Goal: Navigation & Orientation: Find specific page/section

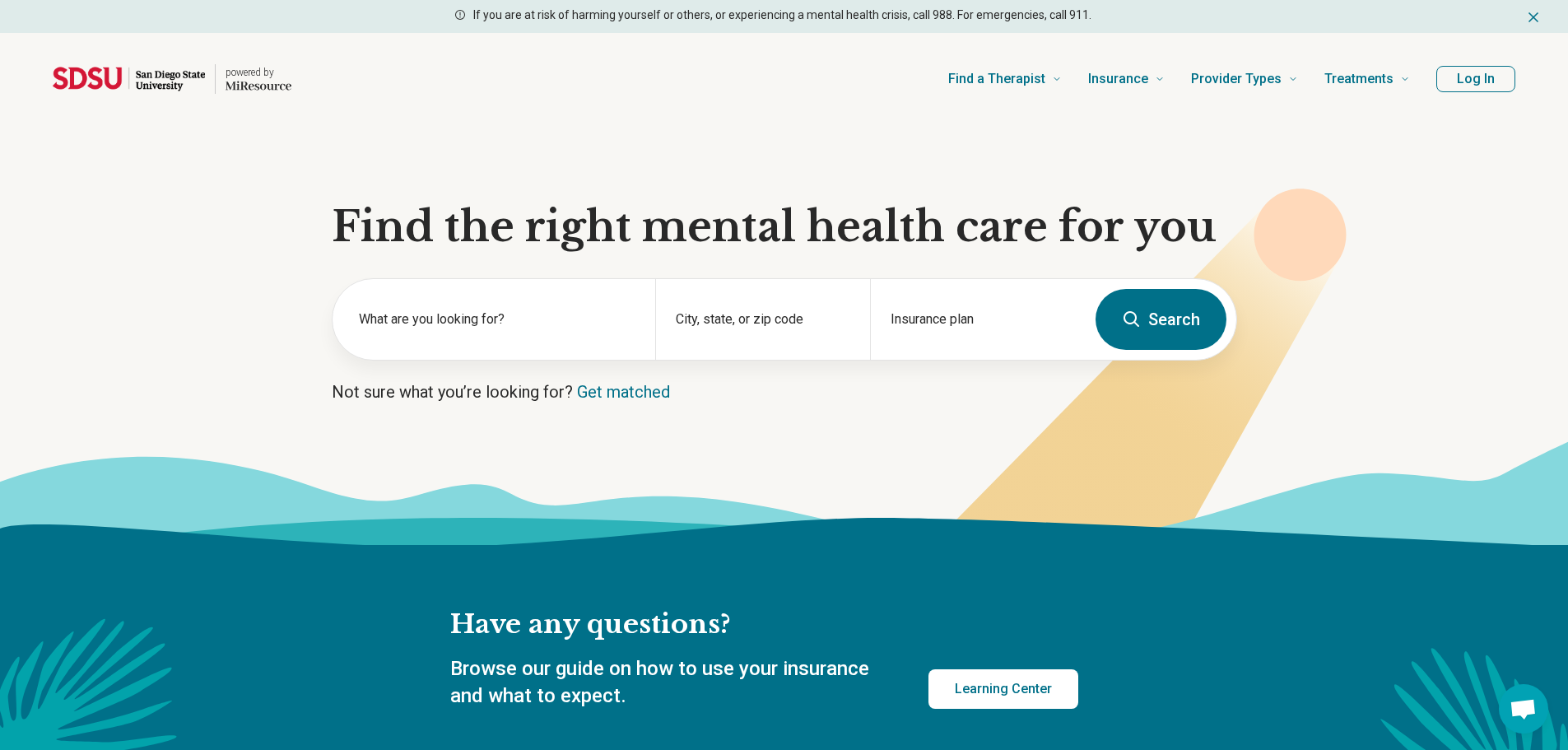
click at [1485, 85] on button "Log In" at bounding box center [1476, 79] width 79 height 26
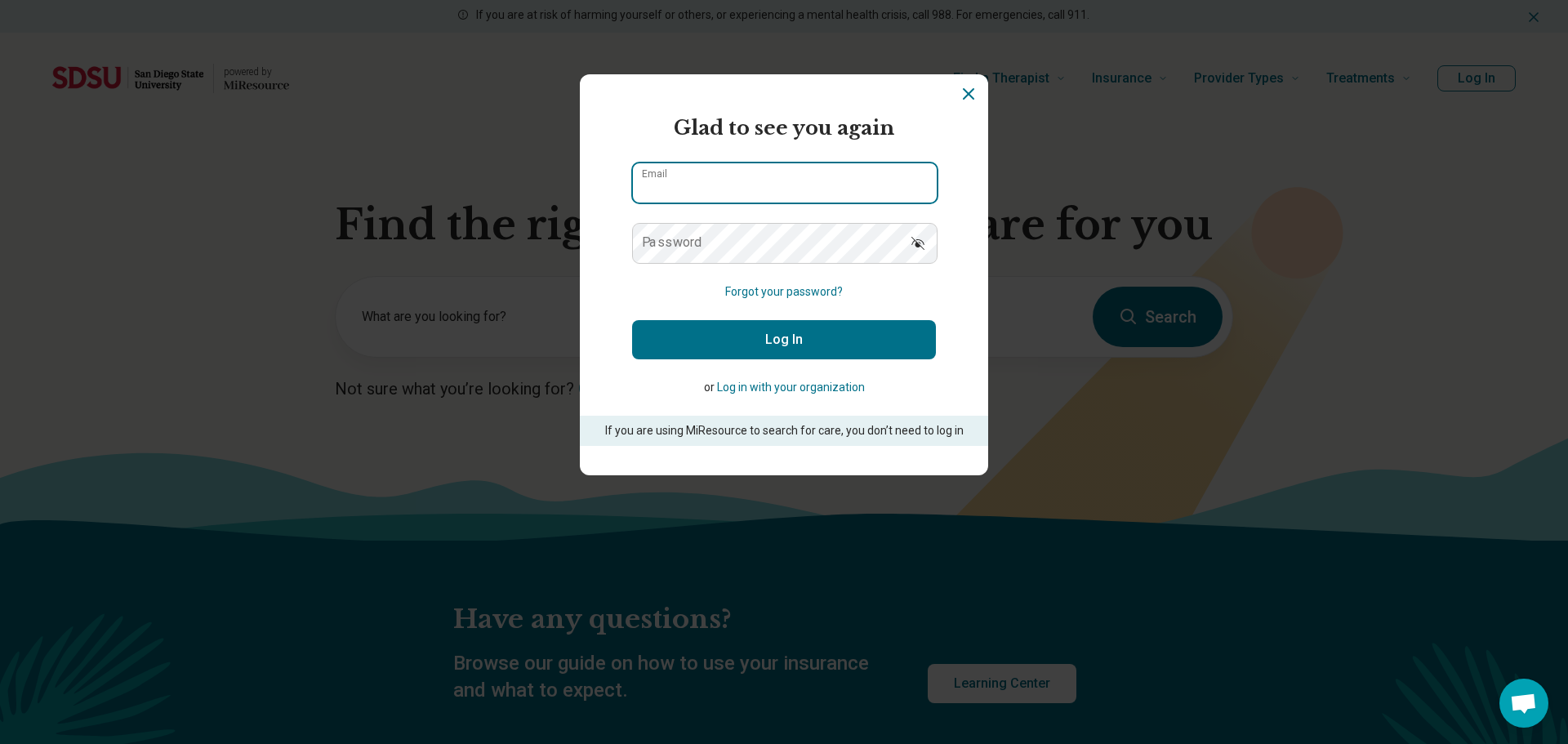
click at [721, 187] on input "Email" at bounding box center [784, 183] width 304 height 39
paste input "**********"
type input "**********"
click at [732, 329] on button "Log In" at bounding box center [784, 340] width 304 height 39
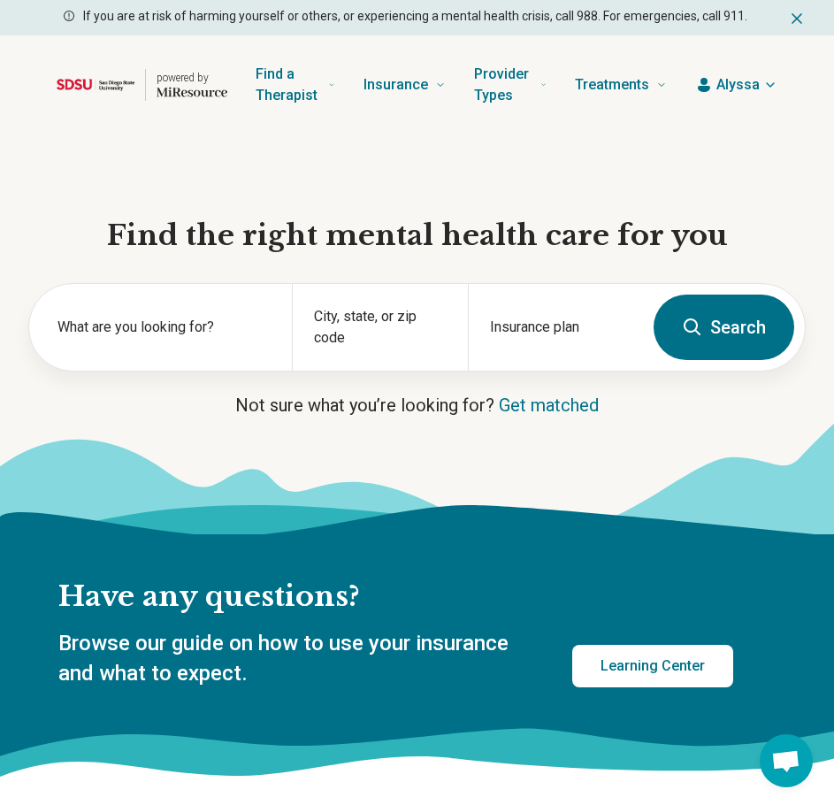
click at [463, 466] on icon at bounding box center [417, 478] width 834 height 112
click at [743, 83] on span "Alyssa" at bounding box center [738, 84] width 43 height 21
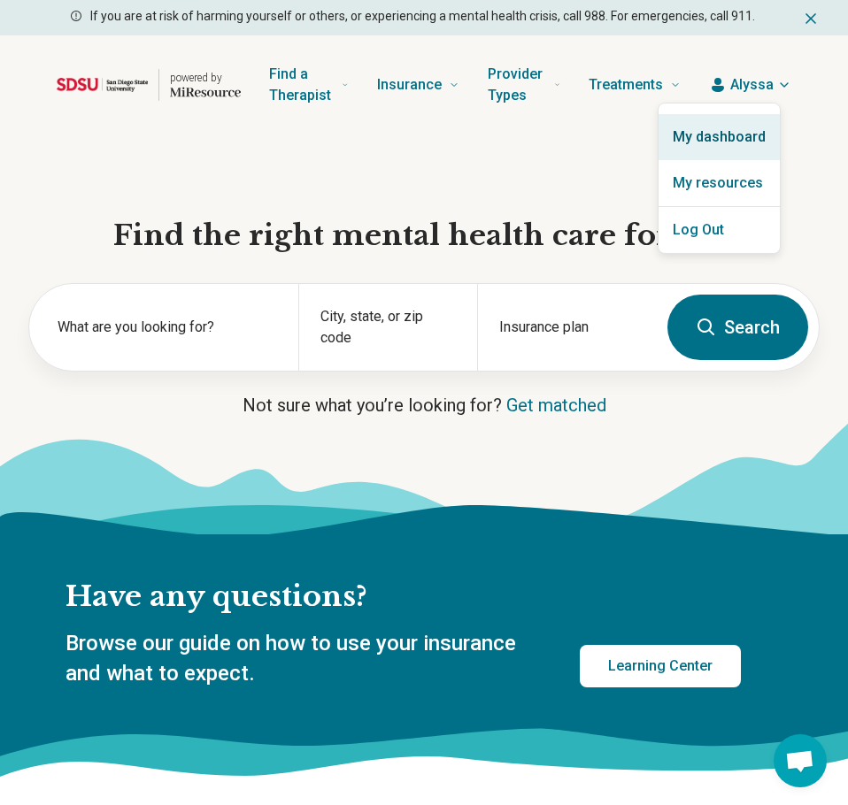
click at [731, 131] on link "My dashboard" at bounding box center [718, 137] width 121 height 46
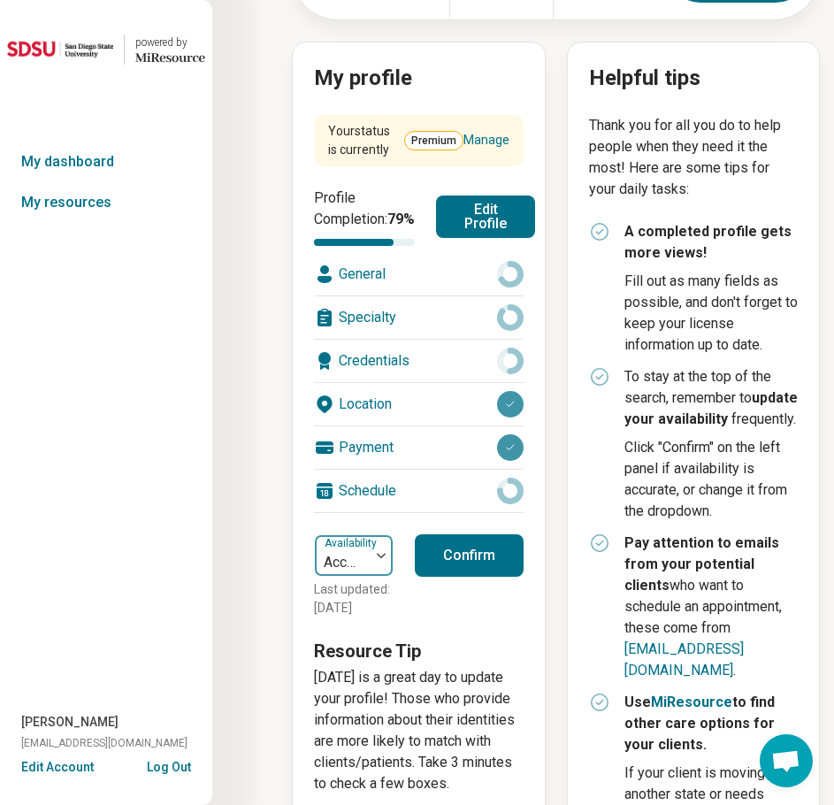
click at [360, 573] on div at bounding box center [342, 562] width 41 height 25
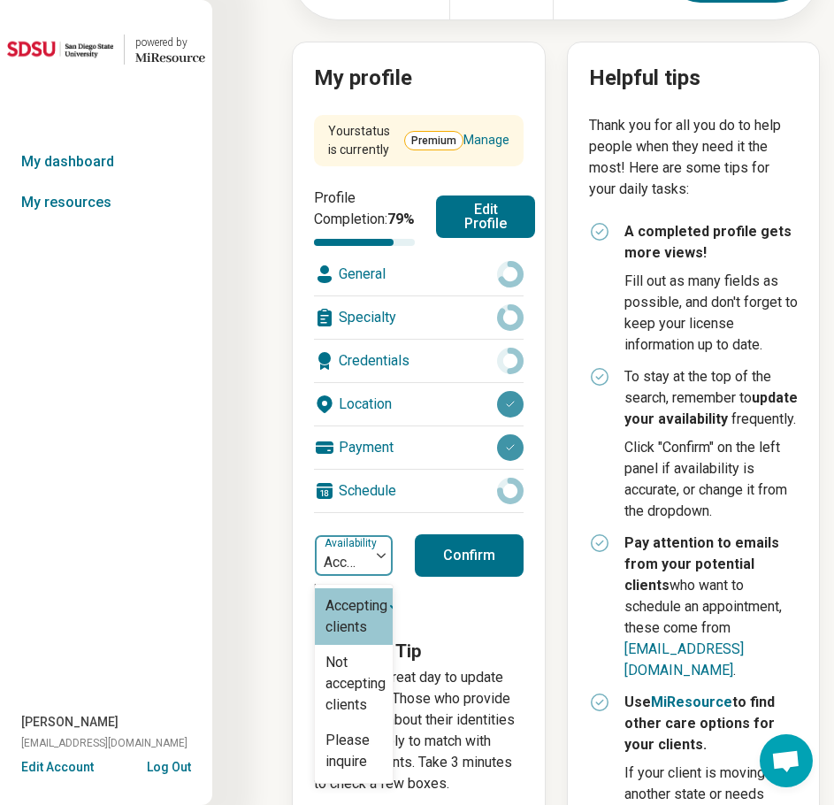
scroll to position [188, 0]
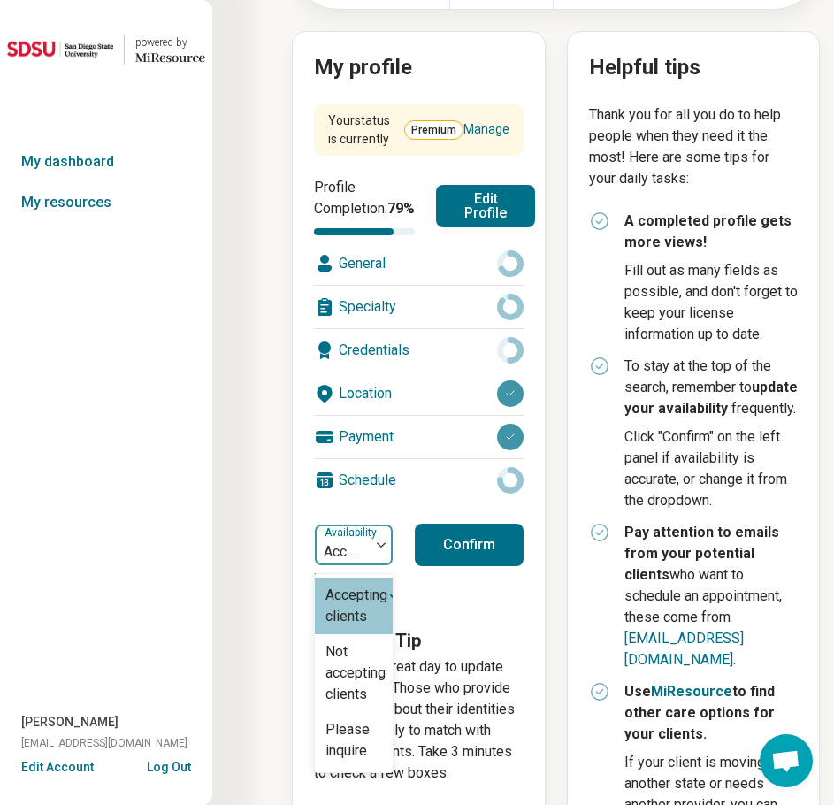
click at [360, 564] on div at bounding box center [342, 552] width 41 height 25
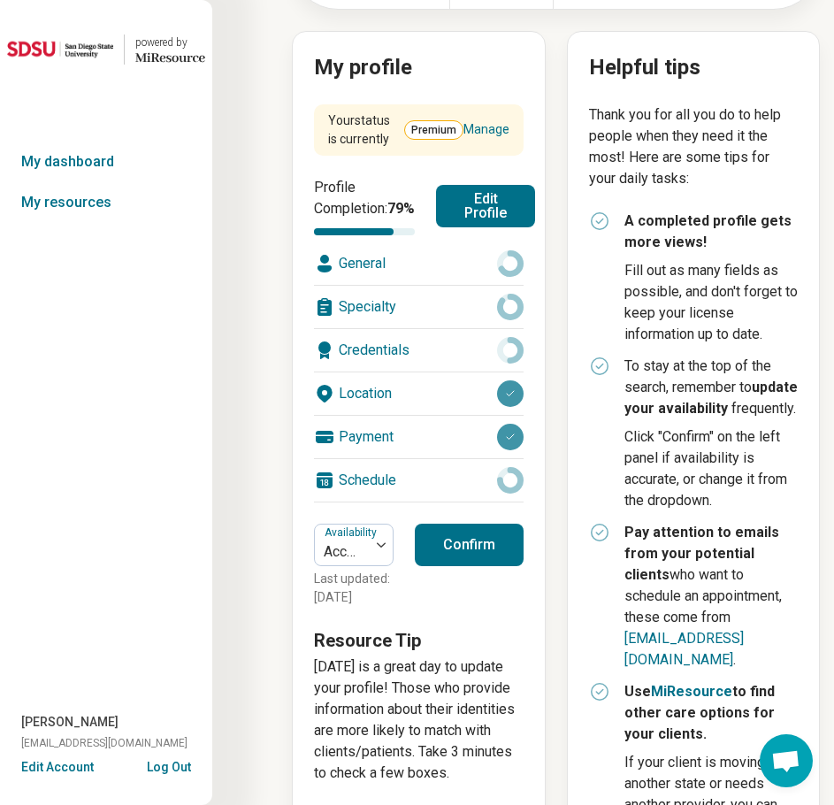
click at [464, 558] on button "Confirm" at bounding box center [469, 545] width 109 height 42
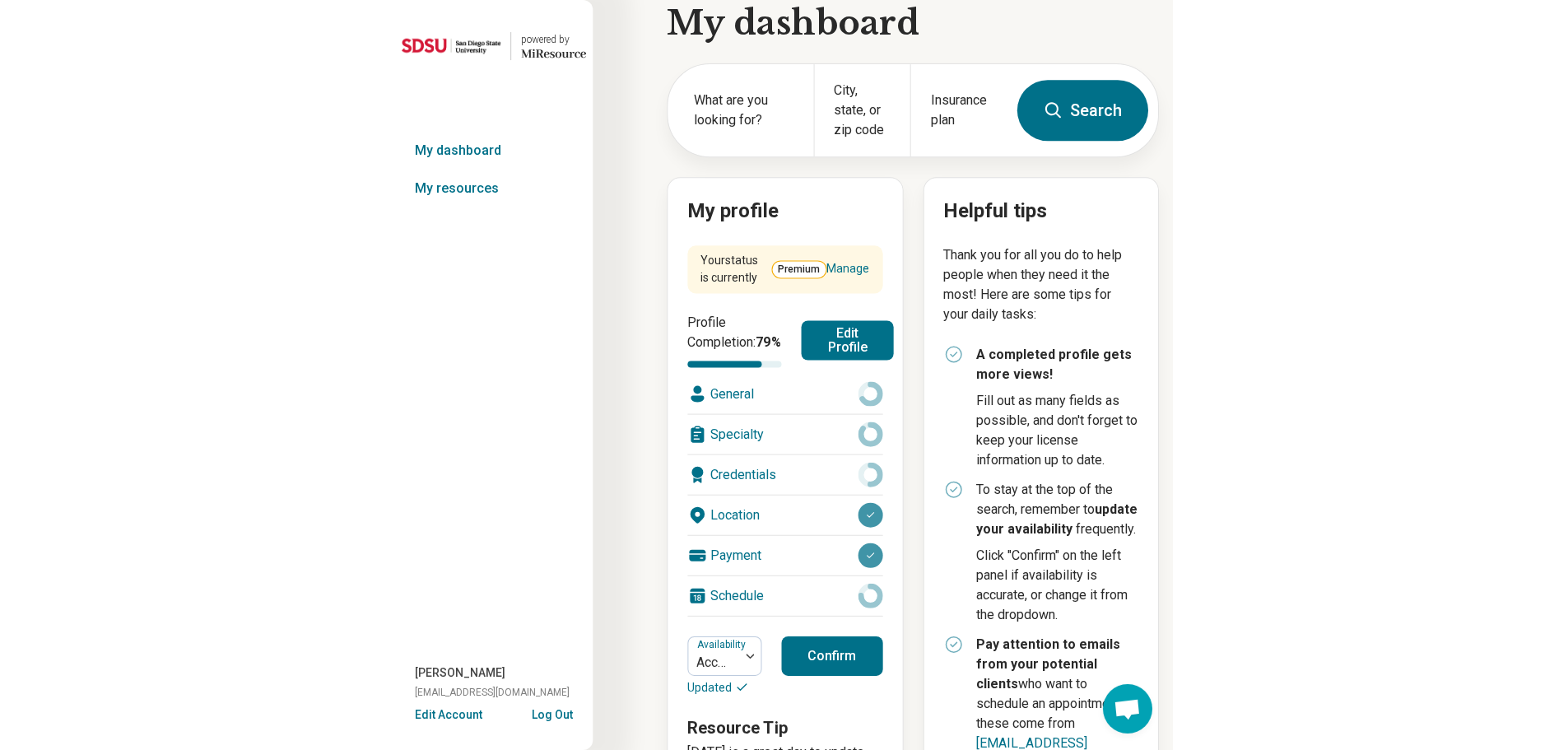
scroll to position [0, 0]
